Goal: Information Seeking & Learning: Learn about a topic

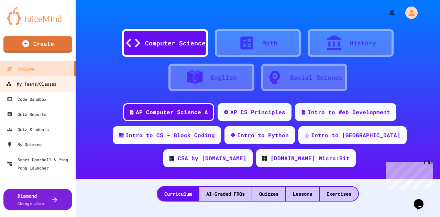
click at [50, 84] on div "My Teams/Classes" at bounding box center [31, 84] width 50 height 9
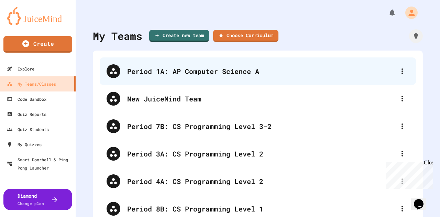
click at [232, 69] on div "Period 1A: AP Computer Science A" at bounding box center [261, 71] width 268 height 10
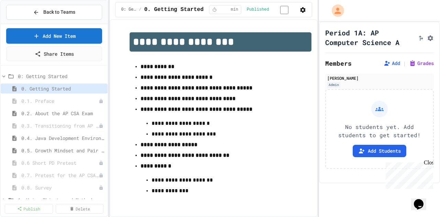
click at [0, 75] on div "Back to Teams Add New Item Share Items 0: Getting Started 0. Getting Started 0.…" at bounding box center [54, 108] width 108 height 217
click at [4, 75] on icon at bounding box center [4, 76] width 6 height 6
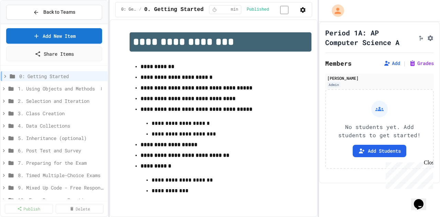
click at [33, 88] on span "1. Using Objects and Methods" at bounding box center [58, 88] width 80 height 7
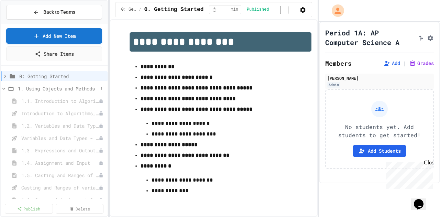
click at [3, 85] on icon at bounding box center [4, 88] width 6 height 6
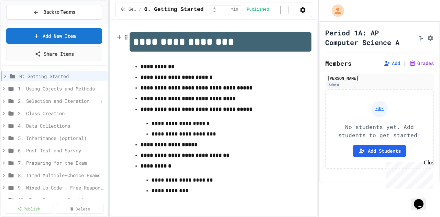
click at [11, 100] on icon at bounding box center [11, 101] width 5 height 4
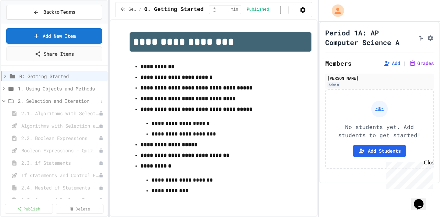
click at [3, 101] on icon at bounding box center [3, 101] width 3 height 2
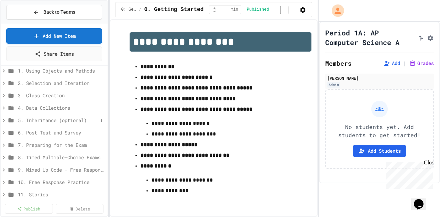
scroll to position [23, 0]
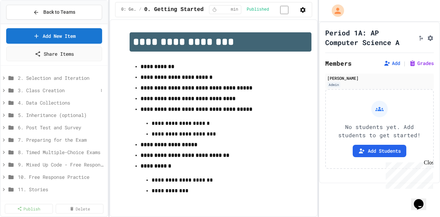
click at [56, 90] on span "3. Class Creation" at bounding box center [58, 90] width 80 height 7
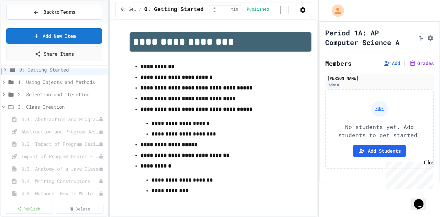
scroll to position [5, 0]
click at [2, 107] on icon at bounding box center [4, 108] width 6 height 6
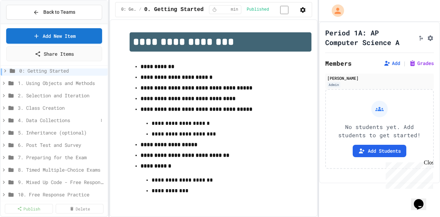
click at [56, 120] on span "4. Data Collections" at bounding box center [58, 119] width 80 height 7
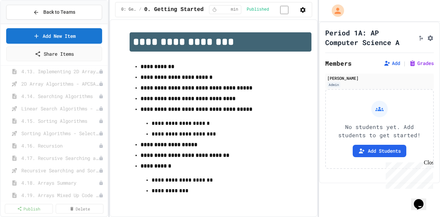
scroll to position [315, 0]
click at [43, 9] on div "Back to Teams" at bounding box center [54, 12] width 42 height 7
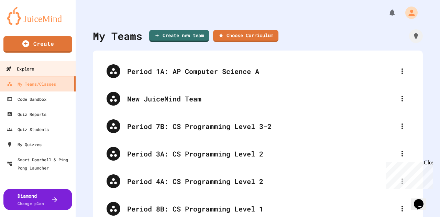
click at [44, 68] on link "Explore" at bounding box center [38, 68] width 78 height 15
